Goal: Check status: Check status

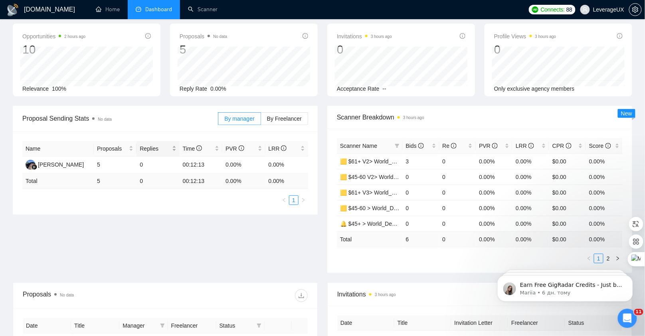
scroll to position [248, 0]
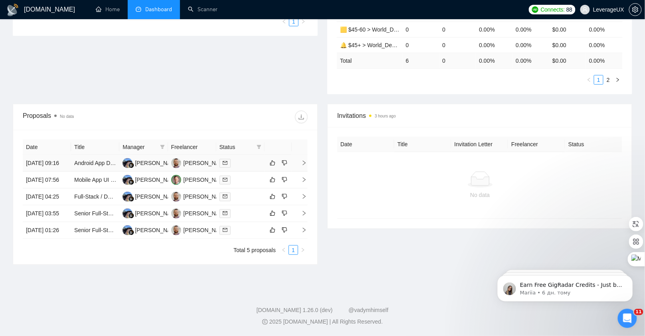
click at [306, 160] on icon "right" at bounding box center [304, 163] width 6 height 6
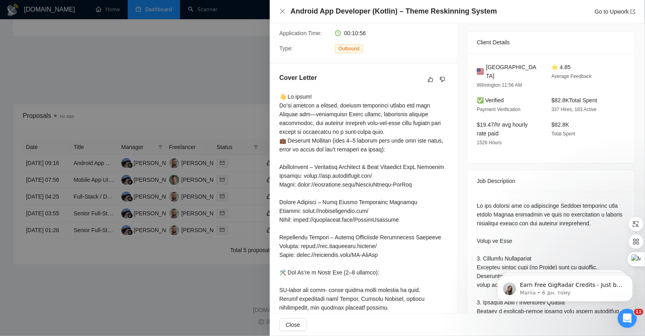
scroll to position [328, 0]
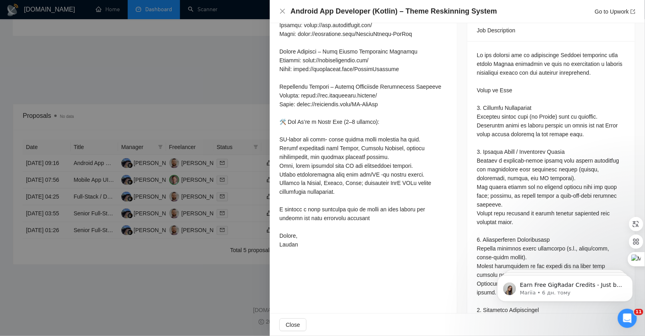
click at [115, 72] on div at bounding box center [322, 168] width 645 height 336
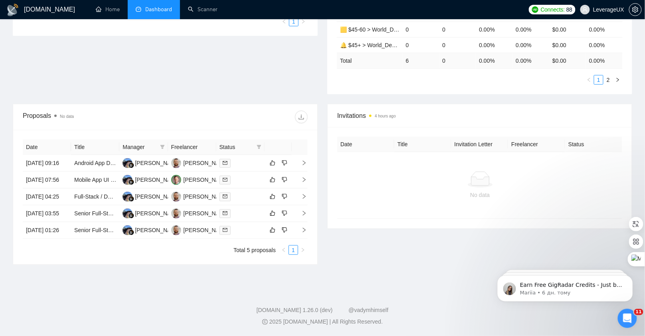
click at [153, 12] on span "Dashboard" at bounding box center [158, 9] width 27 height 7
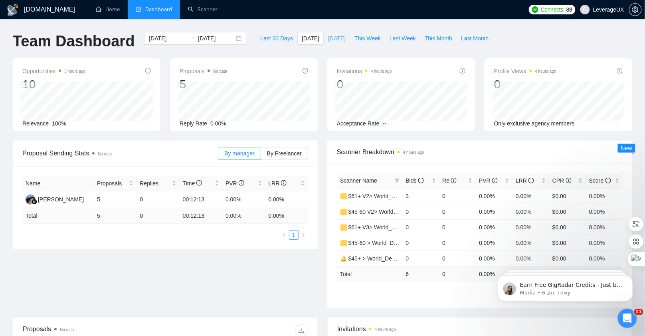
click at [327, 43] on button "[DATE]" at bounding box center [337, 38] width 26 height 13
type input "[DATE]"
click at [284, 153] on span "By Freelancer" at bounding box center [284, 153] width 35 height 6
click at [261, 155] on input "By Freelancer" at bounding box center [261, 155] width 0 height 0
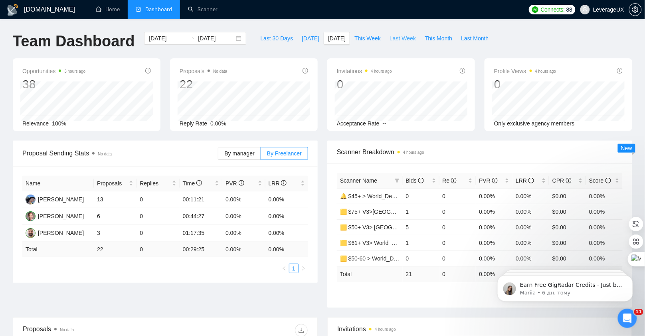
click at [396, 37] on span "Last Week" at bounding box center [403, 38] width 26 height 9
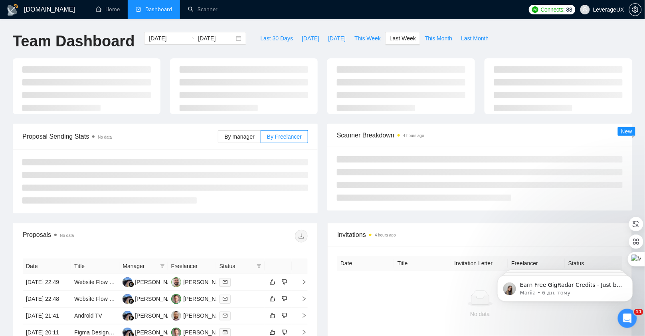
type input "[DATE]"
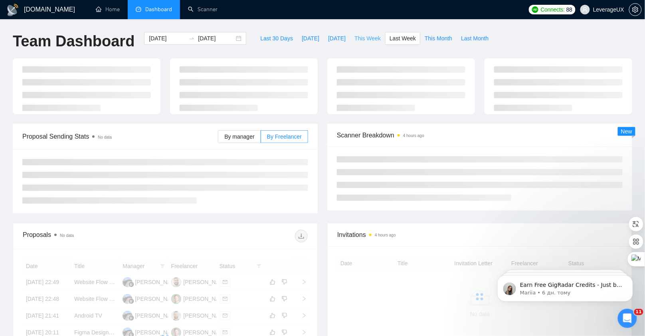
click at [363, 38] on span "This Week" at bounding box center [368, 38] width 26 height 9
type input "[DATE]"
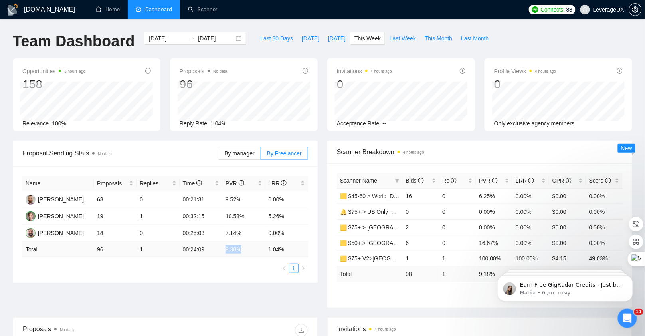
drag, startPoint x: 225, startPoint y: 248, endPoint x: 244, endPoint y: 248, distance: 18.4
click at [244, 248] on td "9.38 %" at bounding box center [243, 250] width 43 height 16
drag, startPoint x: 266, startPoint y: 247, endPoint x: 286, endPoint y: 248, distance: 20.4
click at [286, 248] on td "1.04 %" at bounding box center [287, 250] width 43 height 16
click at [321, 128] on div "Proposals No data 96 Reply Rate 1.04%" at bounding box center [243, 94] width 157 height 73
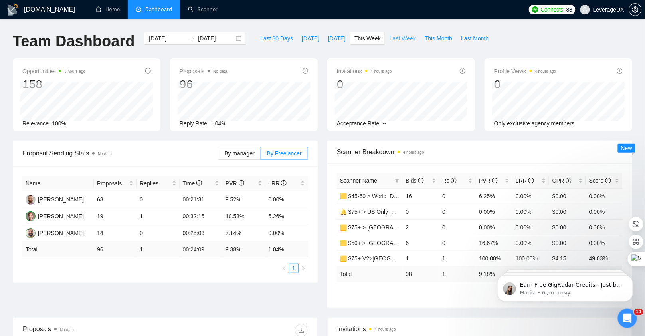
click at [400, 40] on span "Last Week" at bounding box center [403, 38] width 26 height 9
type input "[DATE]"
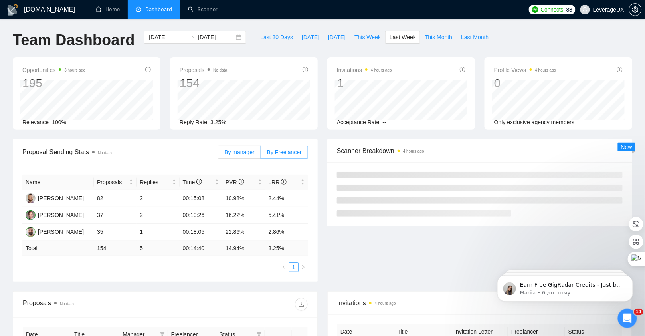
scroll to position [2, 0]
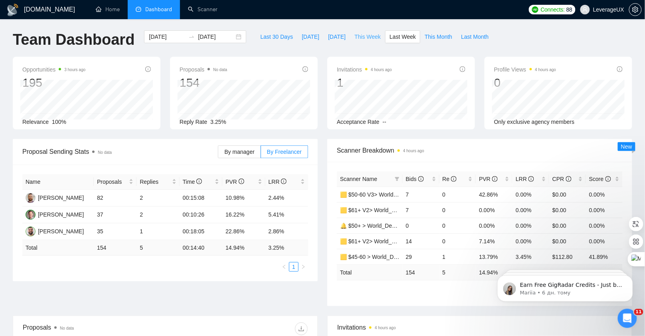
click at [357, 38] on span "This Week" at bounding box center [368, 36] width 26 height 9
type input "[DATE]"
drag, startPoint x: 235, startPoint y: 232, endPoint x: 259, endPoint y: 228, distance: 24.3
click at [256, 231] on td "7.14%" at bounding box center [243, 231] width 43 height 17
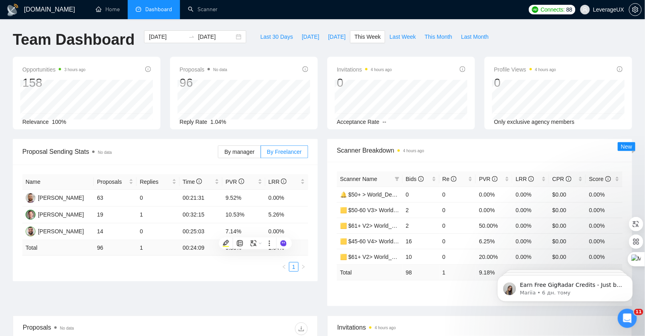
click at [313, 166] on div "Name Proposals Replies Time PVR LRR [PERSON_NAME] 63 0 00:21:31 9.52% 0.00% [PE…" at bounding box center [165, 223] width 305 height 117
